Goal: Communication & Community: Answer question/provide support

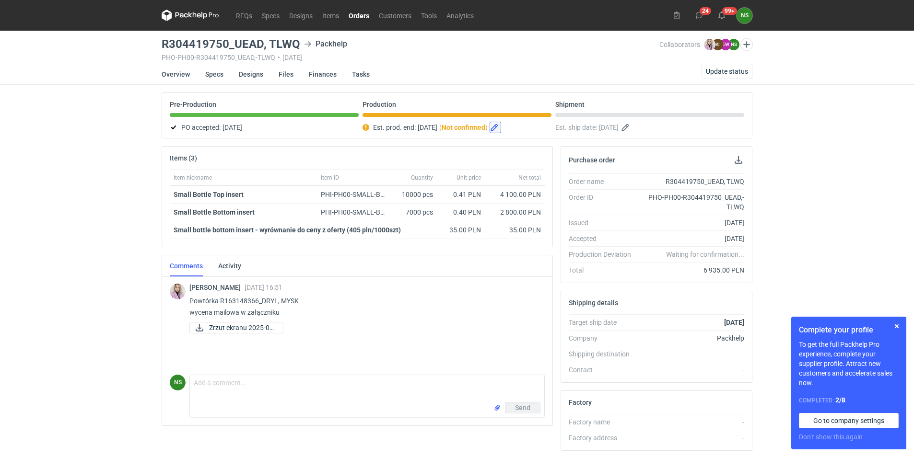
click at [501, 127] on button "button" at bounding box center [495, 128] width 12 height 12
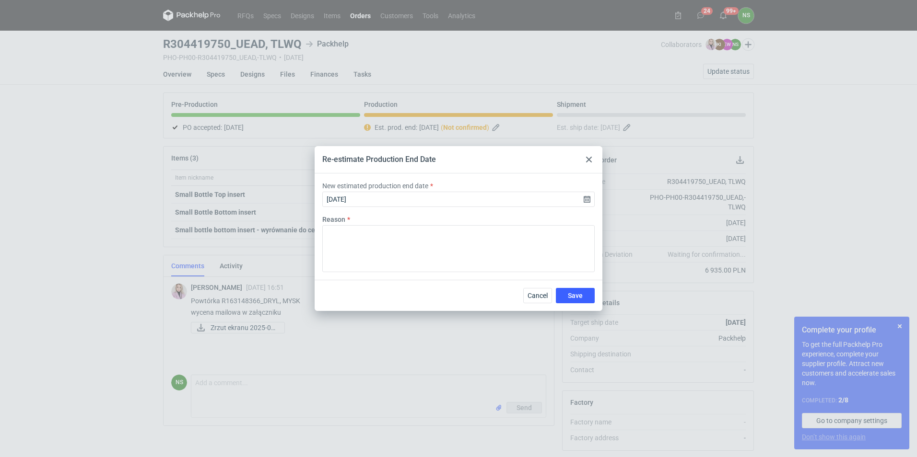
click at [533, 285] on div "Cancel Save" at bounding box center [458, 295] width 288 height 31
click at [532, 299] on span "Cancel" at bounding box center [537, 295] width 20 height 7
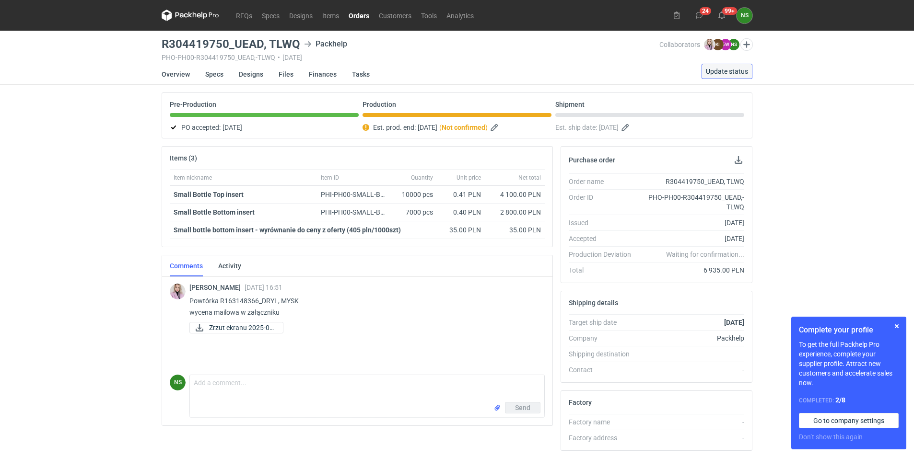
click at [731, 69] on span "Update status" at bounding box center [727, 71] width 42 height 7
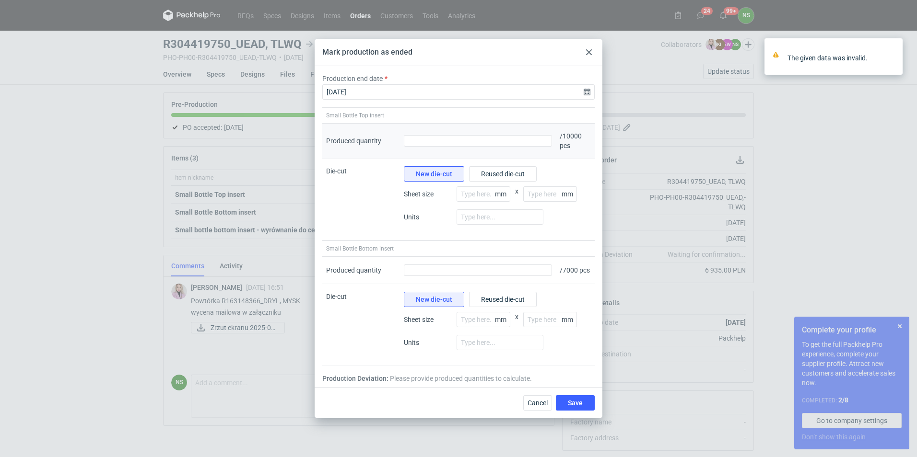
click at [481, 143] on div "Produced quantity" at bounding box center [478, 141] width 156 height 35
click at [477, 135] on input "Produced quantity" at bounding box center [478, 141] width 148 height 12
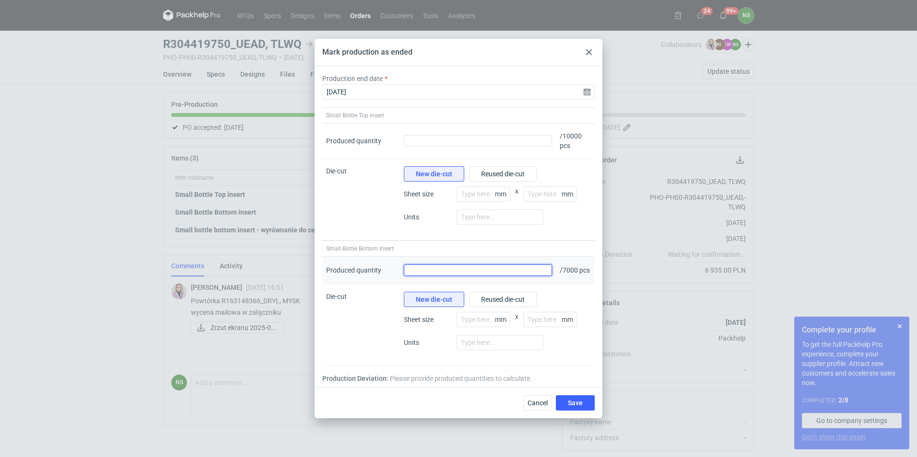
click at [441, 267] on input "Produced quantity" at bounding box center [478, 271] width 148 height 12
paste input "7880"
type input "7880"
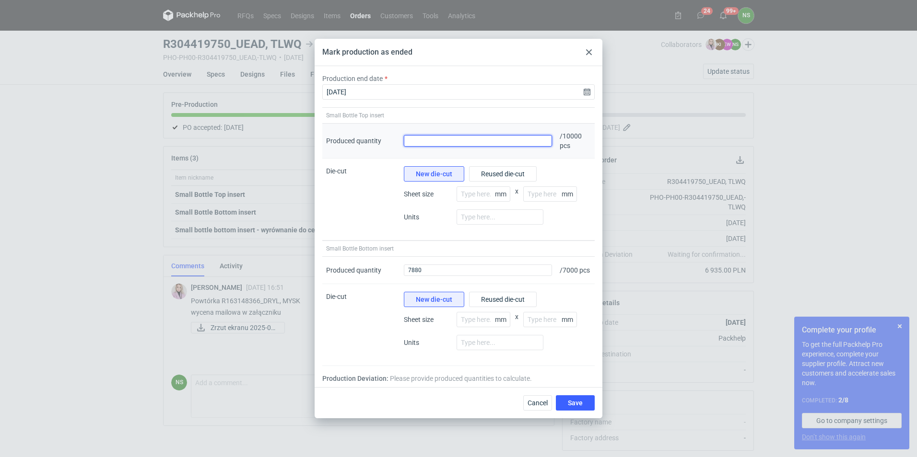
click at [416, 137] on input "Produced quantity" at bounding box center [478, 141] width 148 height 12
paste input "10120"
type input "10120"
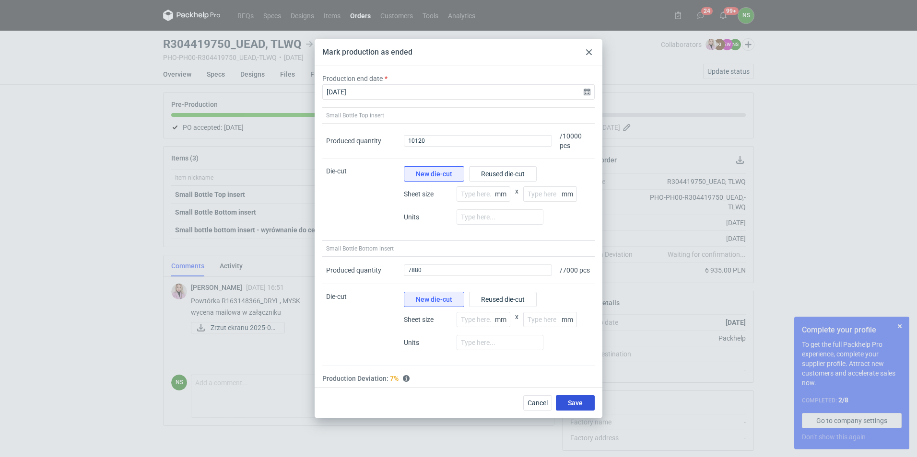
drag, startPoint x: 581, startPoint y: 408, endPoint x: 592, endPoint y: 404, distance: 12.1
click at [588, 406] on button "Save" at bounding box center [575, 402] width 39 height 15
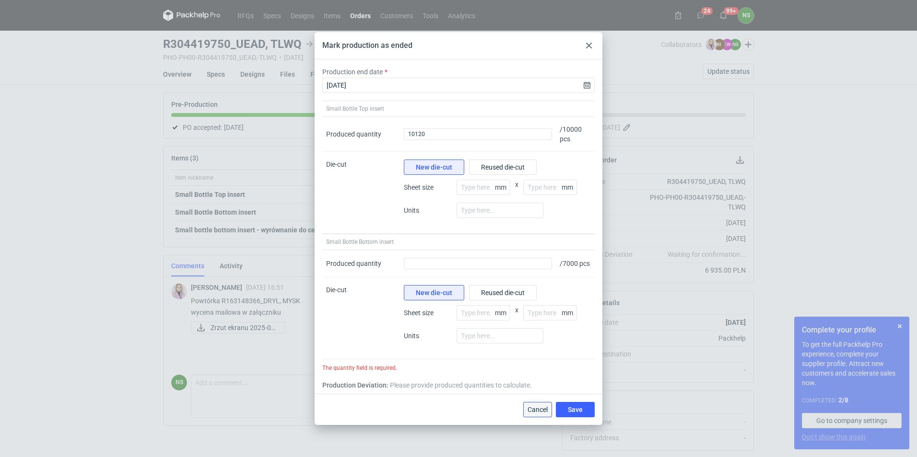
click at [535, 410] on span "Cancel" at bounding box center [537, 410] width 20 height 7
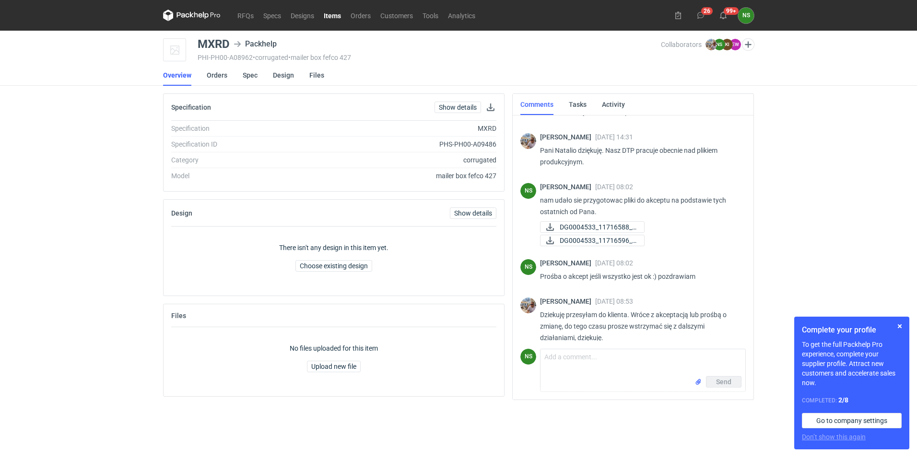
scroll to position [526, 0]
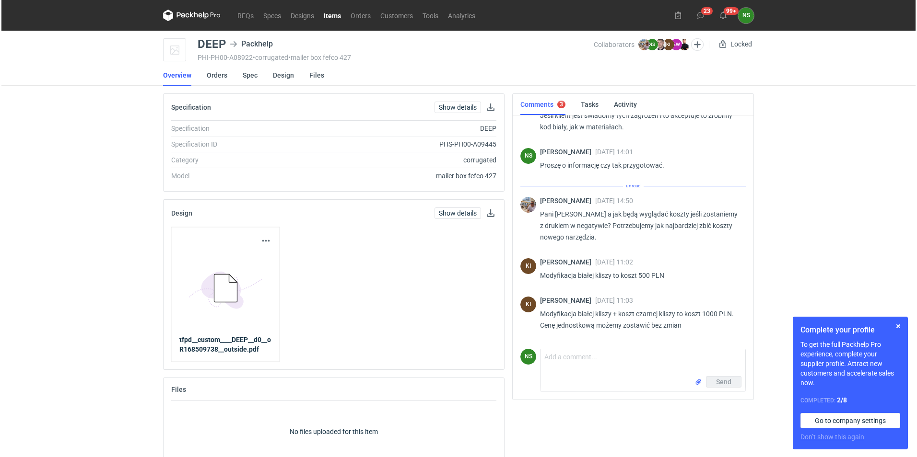
scroll to position [987, 0]
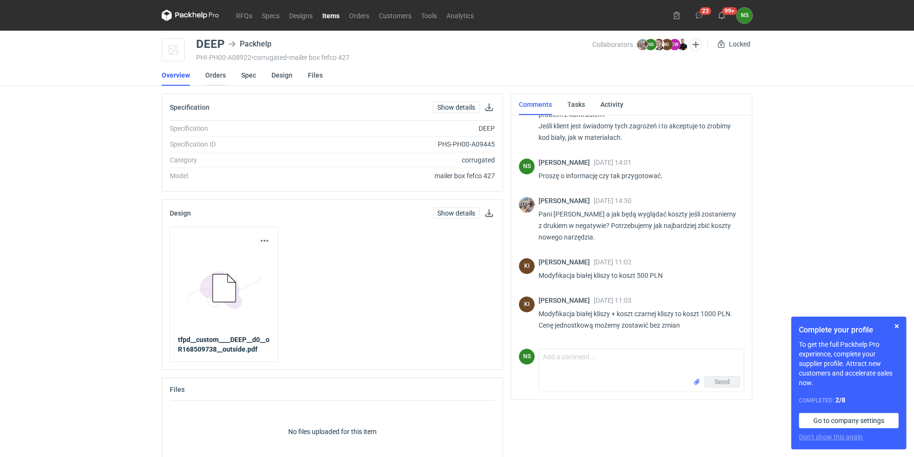
click at [210, 79] on link "Orders" at bounding box center [215, 75] width 21 height 21
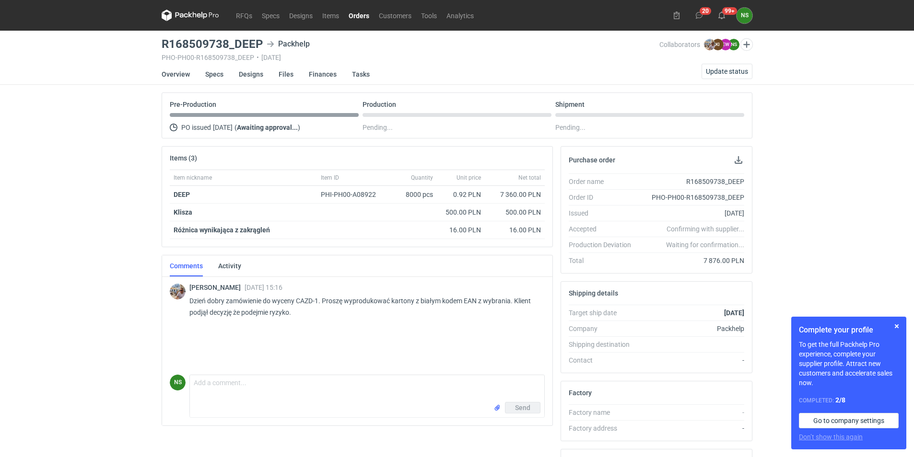
click at [308, 298] on p "Dzień dobry zamówienie do wyceny CAZD-1. Proszę wyprodukować kartony z białym k…" at bounding box center [363, 306] width 348 height 23
copy p "CAZD"
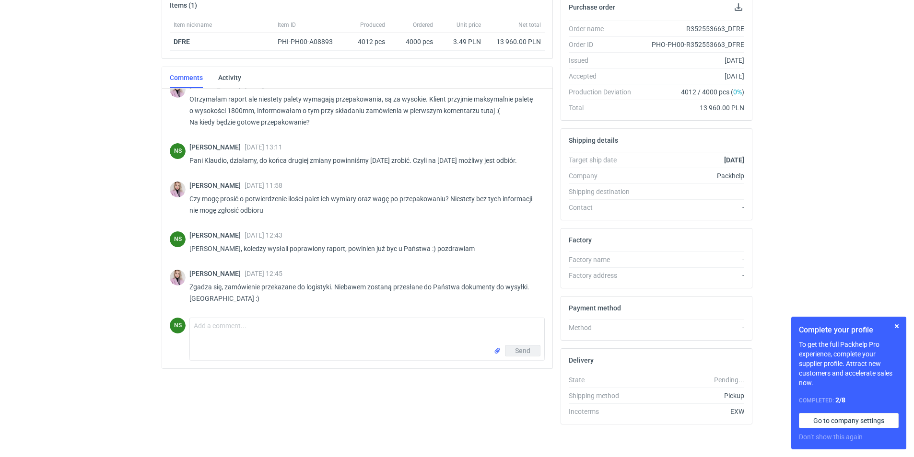
scroll to position [153, 0]
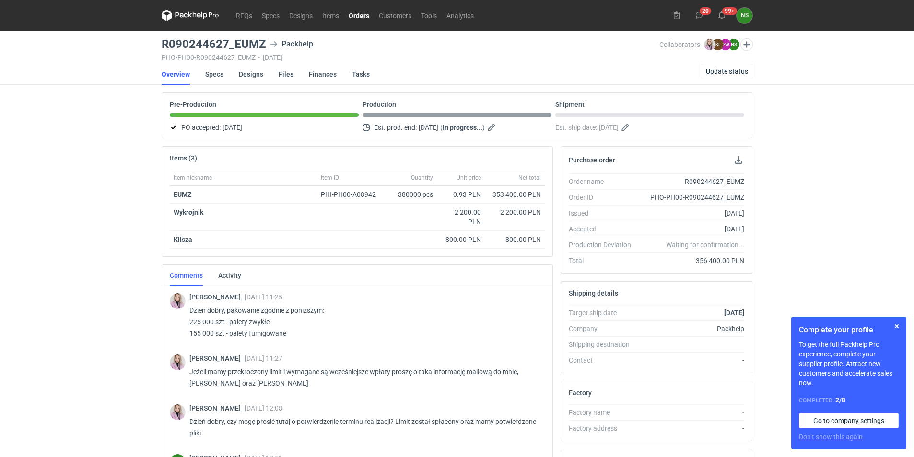
click at [207, 45] on h3 "R090244627_EUMZ" at bounding box center [214, 44] width 105 height 12
drag, startPoint x: 161, startPoint y: 42, endPoint x: 226, endPoint y: 44, distance: 65.2
click at [226, 44] on main "R090244627_EUMZ Packhelp PHO-PH00-R090244627_EUMZ • [DATE] Collaborators [PERSO…" at bounding box center [457, 323] width 598 height 585
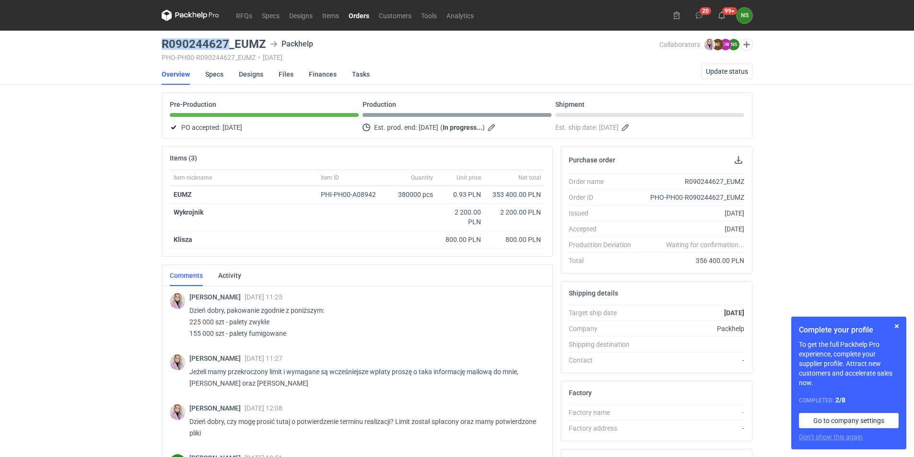
copy h3 "R090244627"
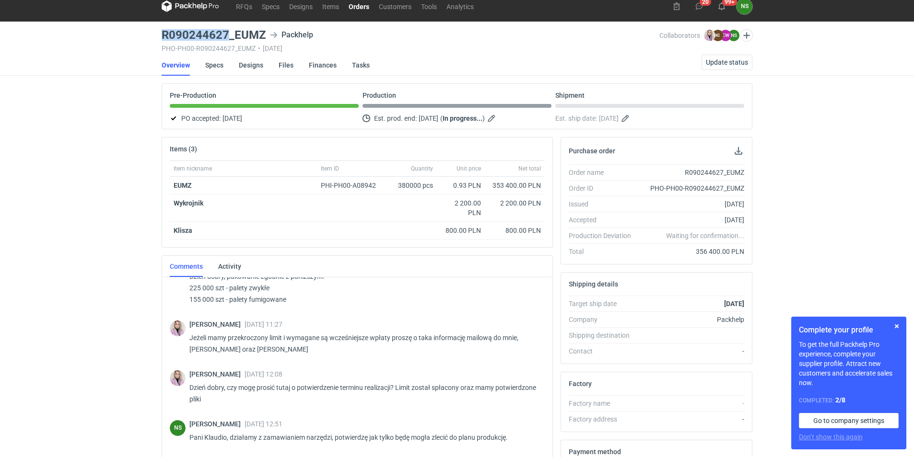
scroll to position [159, 0]
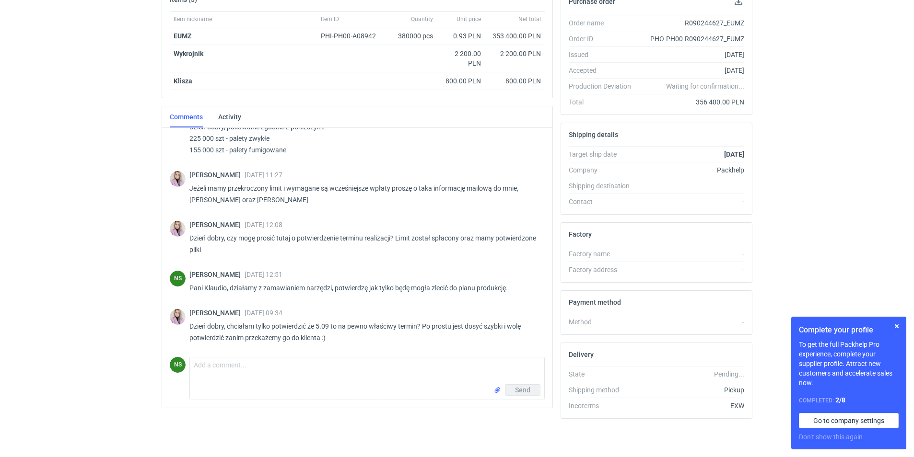
click at [259, 385] on div "Send" at bounding box center [367, 391] width 354 height 15
click at [256, 384] on textarea "Comment message" at bounding box center [367, 371] width 354 height 27
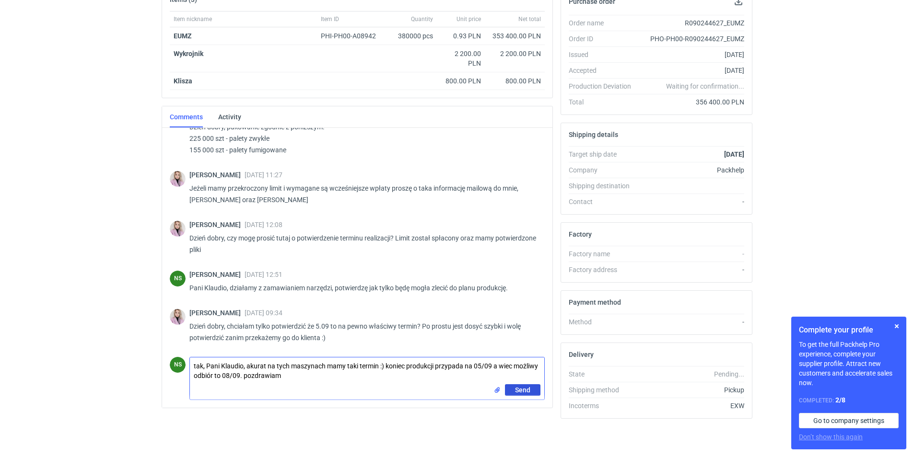
type textarea "tak, Pani Klaudio, akurat na tych maszynach mamy taki termin :) koniec produkcj…"
click at [518, 390] on span "Send" at bounding box center [522, 390] width 15 height 7
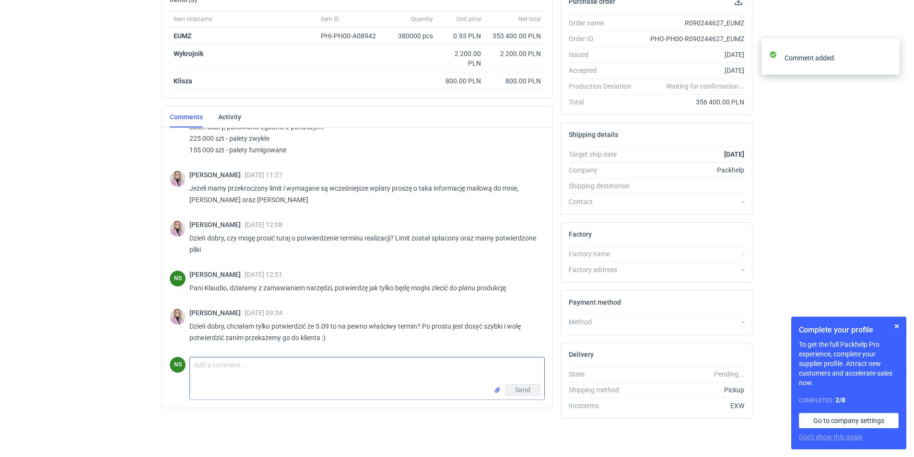
scroll to position [79, 0]
